Goal: Information Seeking & Learning: Learn about a topic

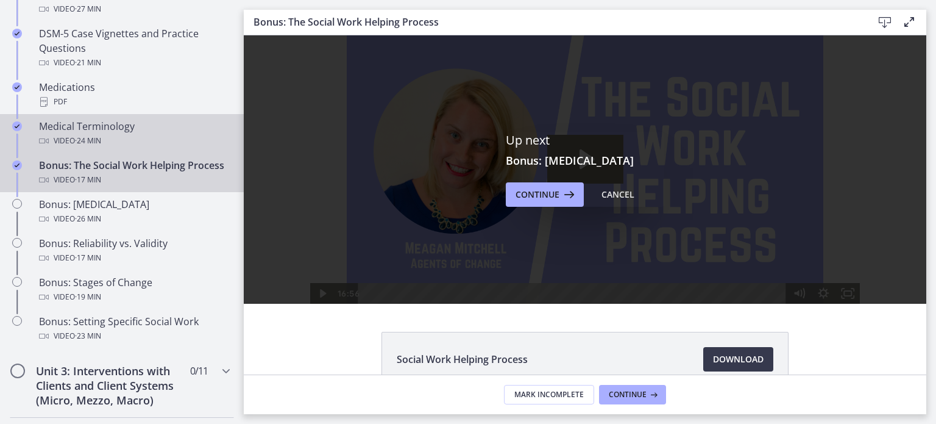
click at [115, 135] on div "Video · 24 min" at bounding box center [134, 140] width 190 height 15
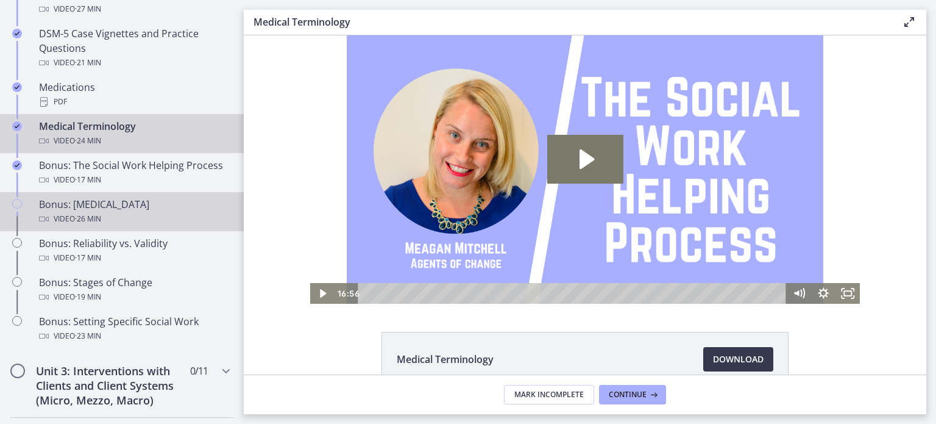
click at [102, 221] on div "Bonus: [MEDICAL_DATA] Video · 26 min" at bounding box center [134, 211] width 190 height 29
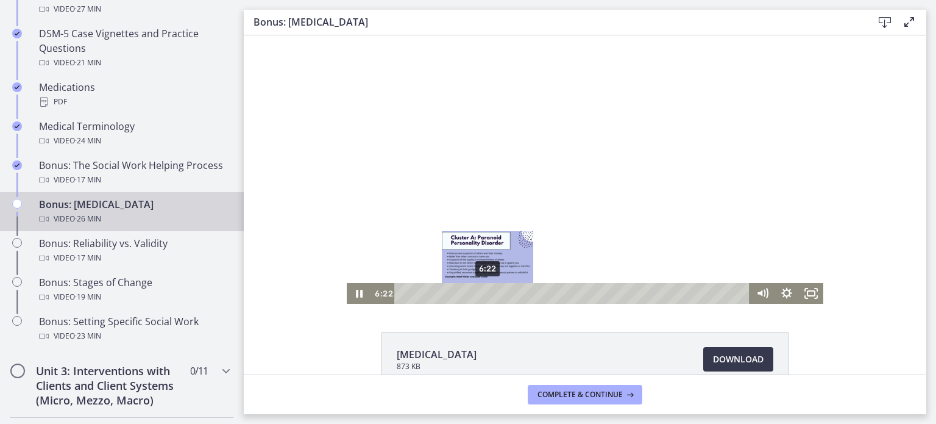
click at [483, 291] on div "6:22" at bounding box center [574, 293] width 341 height 21
click at [508, 293] on div "8:13" at bounding box center [574, 293] width 341 height 21
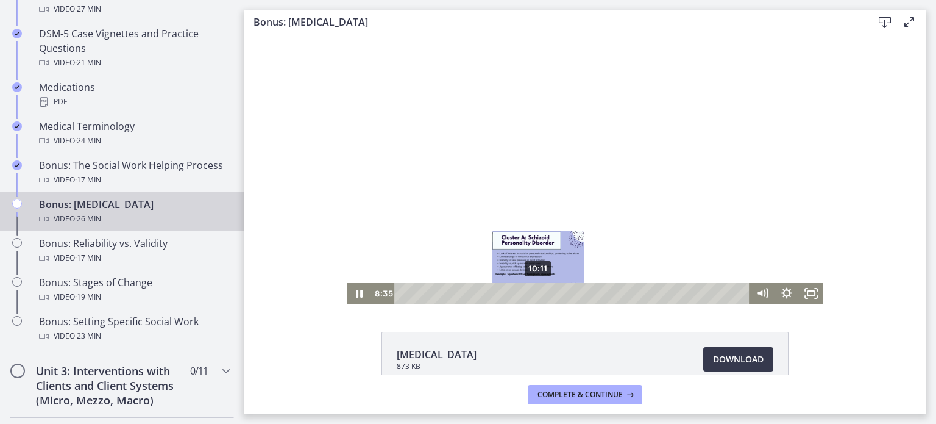
click at [534, 293] on div "10:11" at bounding box center [574, 293] width 341 height 21
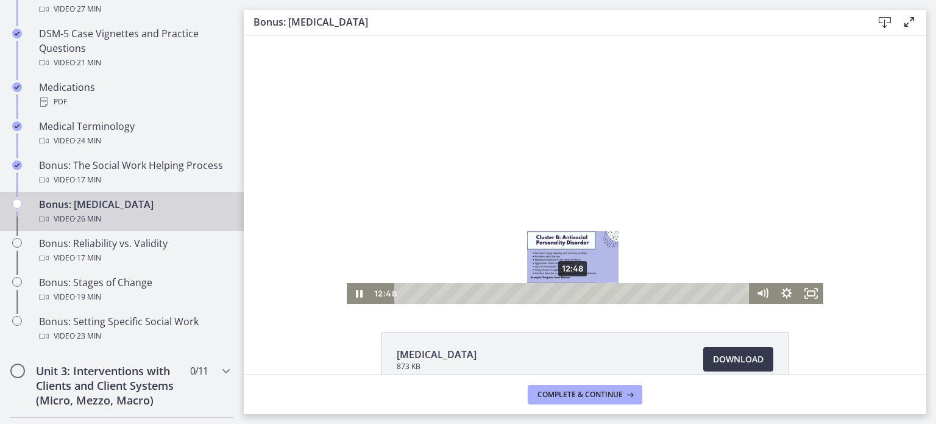
click at [569, 294] on div "12:48" at bounding box center [574, 293] width 341 height 21
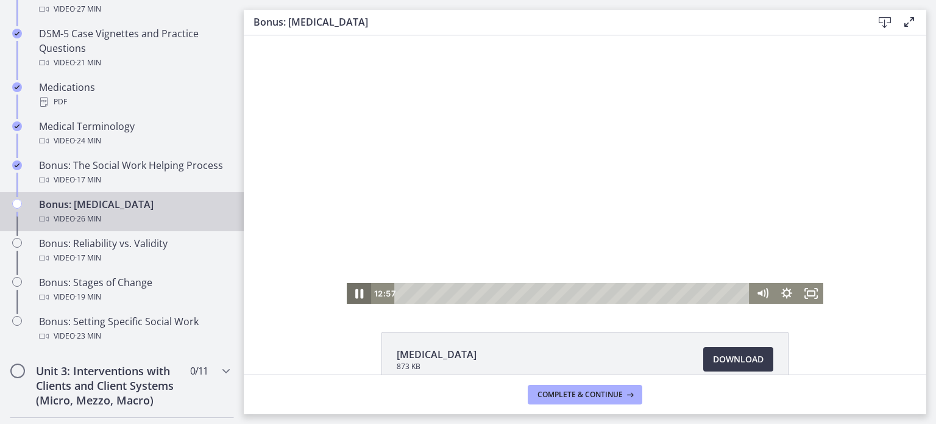
click at [354, 293] on icon "Pause" at bounding box center [358, 293] width 29 height 25
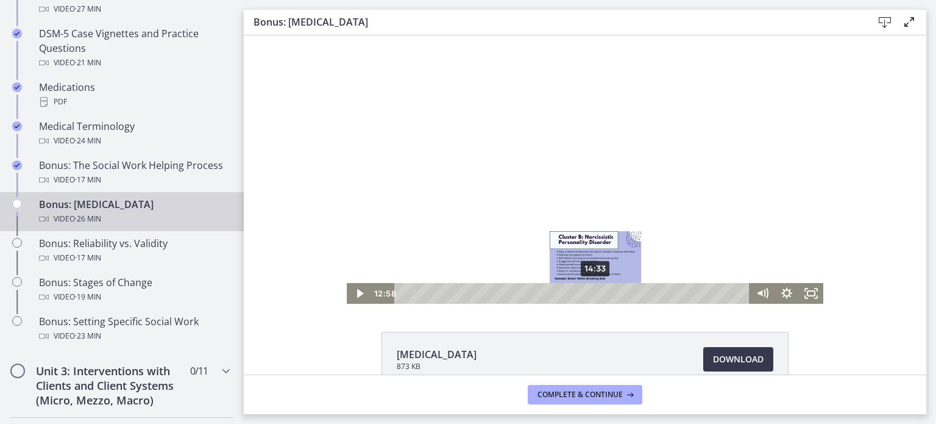
click at [592, 294] on div "14:33" at bounding box center [574, 293] width 341 height 21
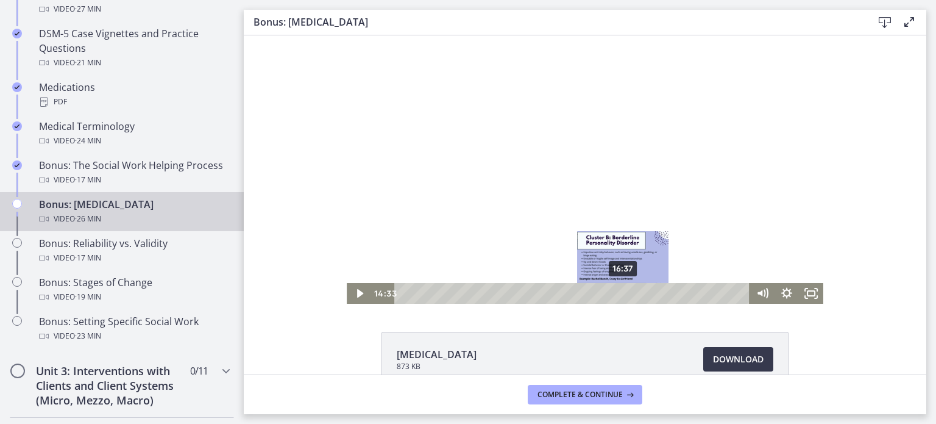
click at [619, 295] on div "16:37" at bounding box center [574, 293] width 341 height 21
click at [639, 292] on div "18:05" at bounding box center [574, 293] width 341 height 21
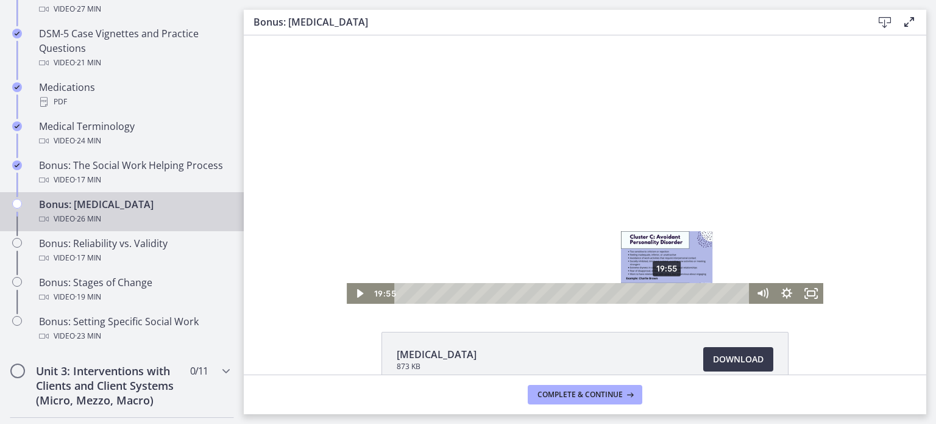
click at [663, 294] on div "19:55" at bounding box center [574, 293] width 341 height 21
click at [680, 292] on div "21:12" at bounding box center [574, 293] width 341 height 21
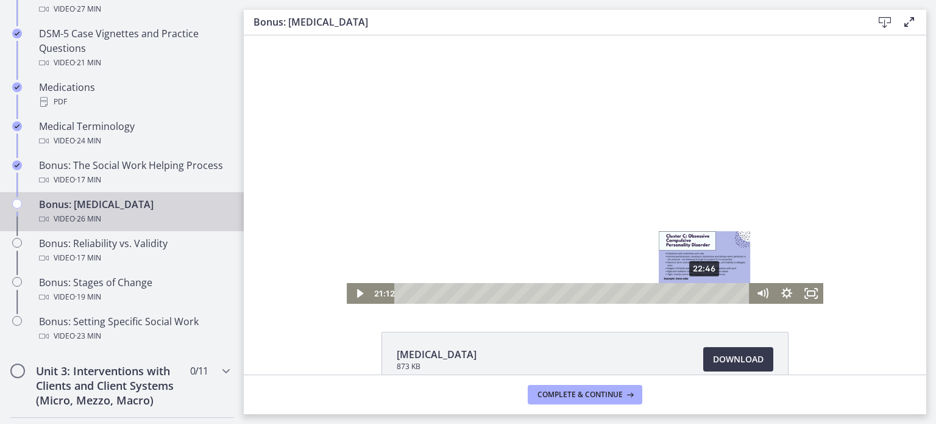
click at [701, 293] on div "22:46" at bounding box center [574, 293] width 341 height 21
click at [719, 293] on div "24:08" at bounding box center [574, 293] width 341 height 21
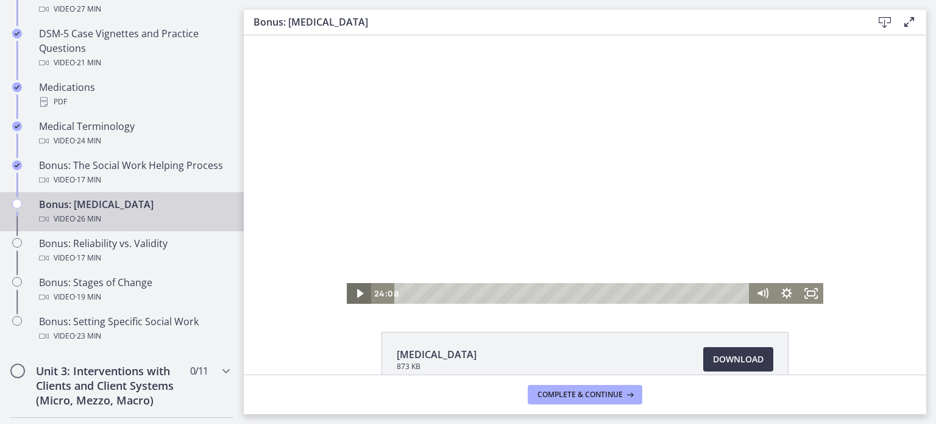
click at [351, 293] on icon "Play Video" at bounding box center [359, 293] width 24 height 21
